Goal: Task Accomplishment & Management: Use online tool/utility

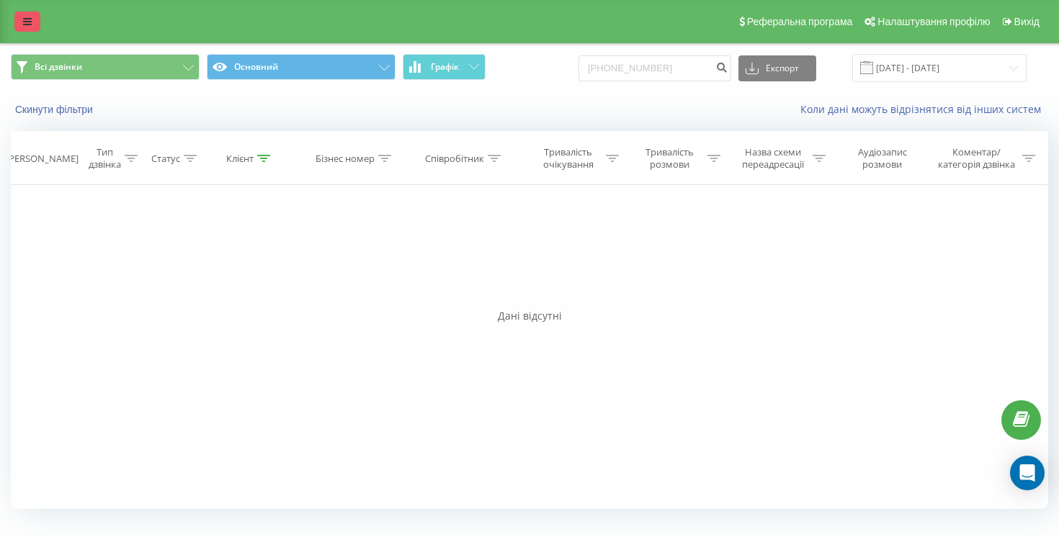
click at [22, 24] on link at bounding box center [27, 22] width 26 height 20
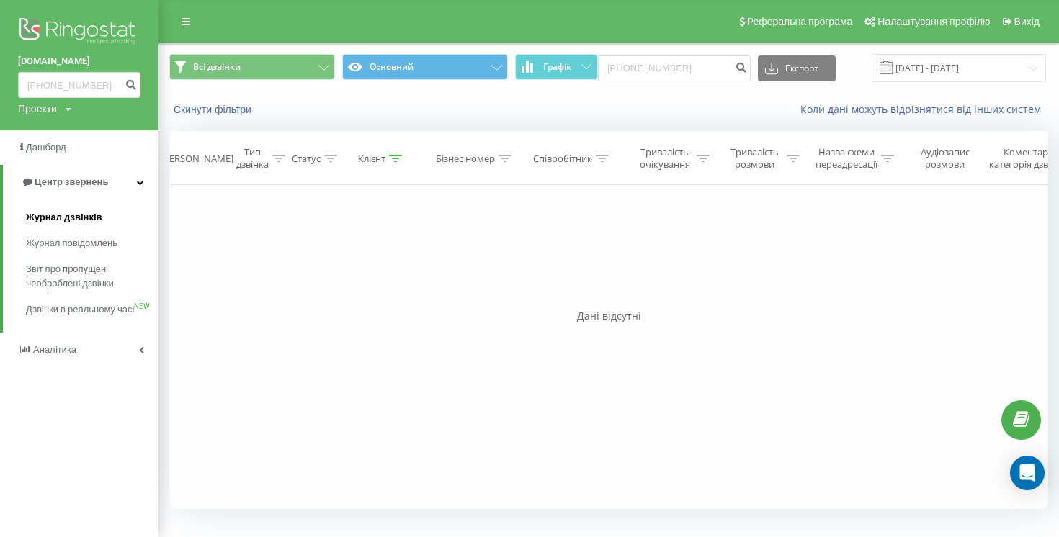
click at [92, 216] on span "Журнал дзвінків" at bounding box center [64, 217] width 76 height 14
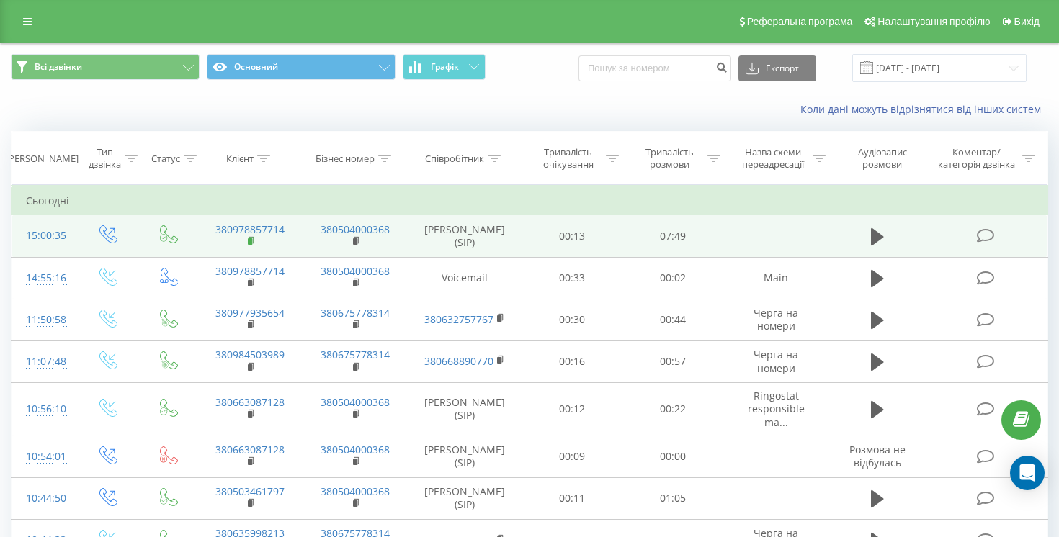
click at [252, 244] on icon at bounding box center [252, 241] width 8 height 10
click at [251, 240] on rect at bounding box center [250, 241] width 4 height 6
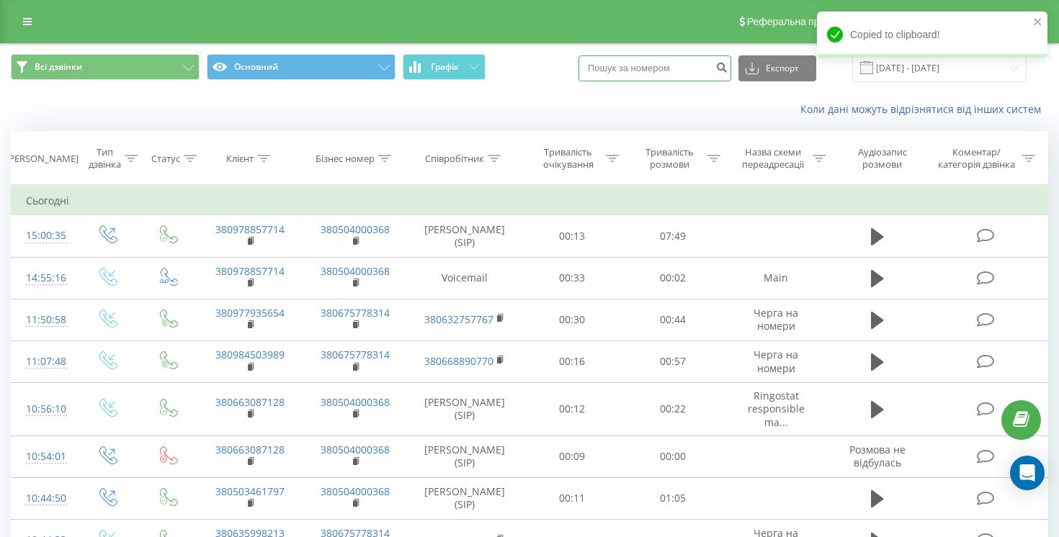
click at [681, 69] on input at bounding box center [655, 68] width 153 height 26
paste input "380987974538"
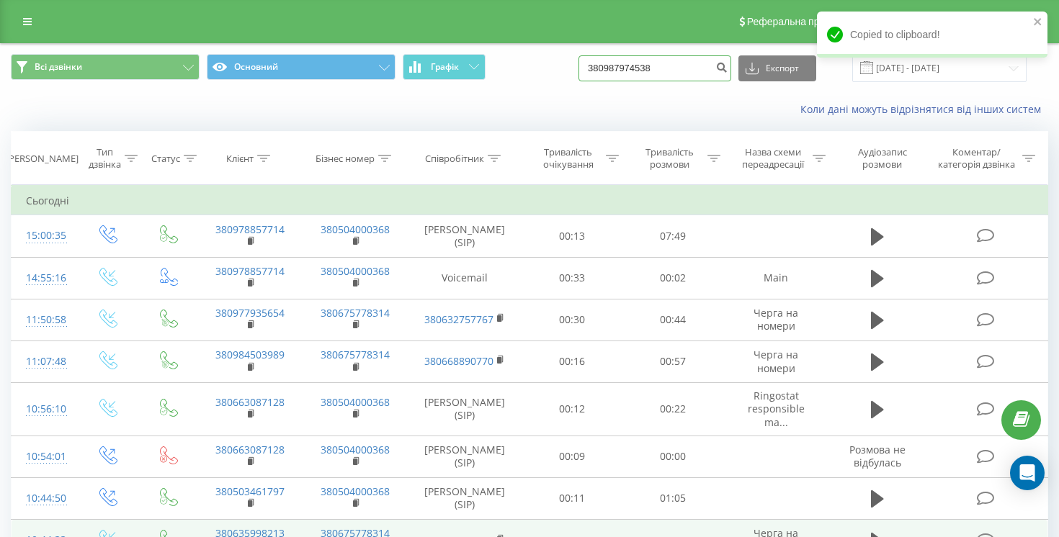
type input "380987974538"
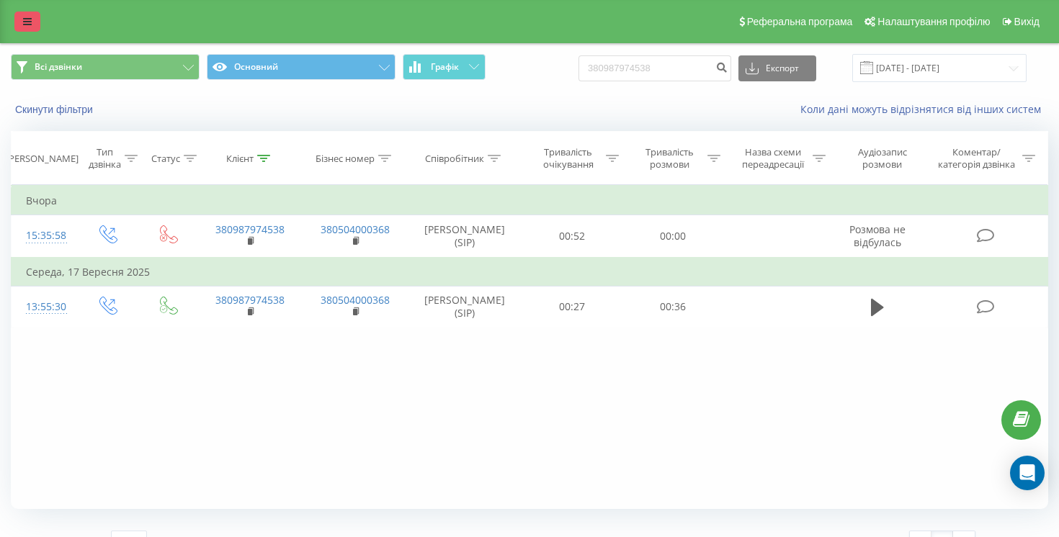
click at [15, 15] on link at bounding box center [27, 22] width 26 height 20
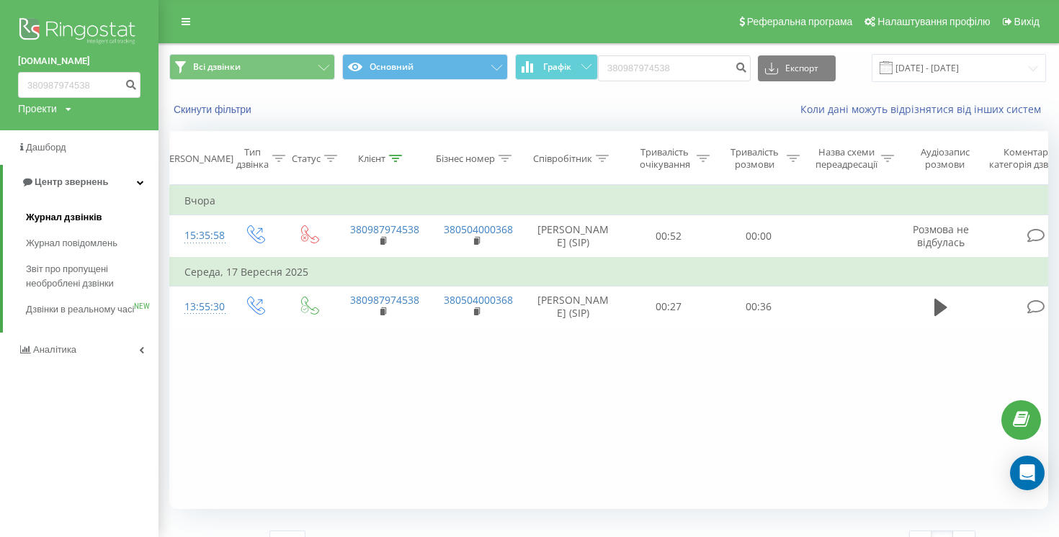
click at [98, 220] on span "Журнал дзвінків" at bounding box center [64, 217] width 76 height 14
